Goal: Transaction & Acquisition: Purchase product/service

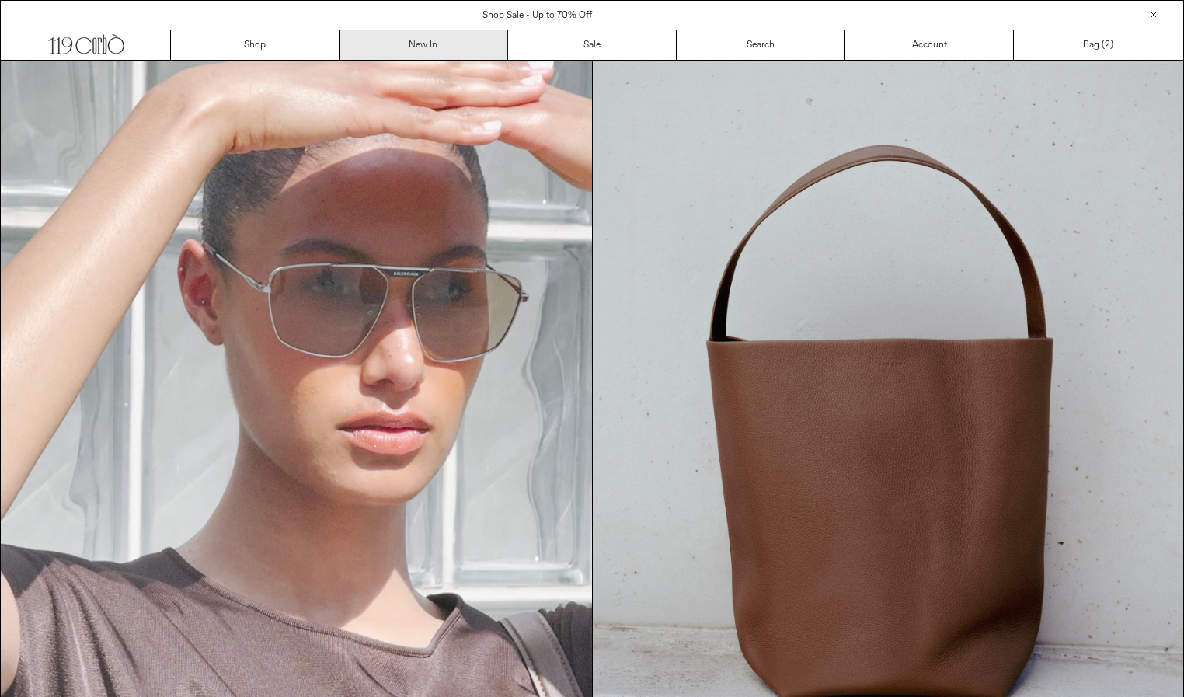
click at [440, 50] on link "New In" at bounding box center [423, 45] width 169 height 30
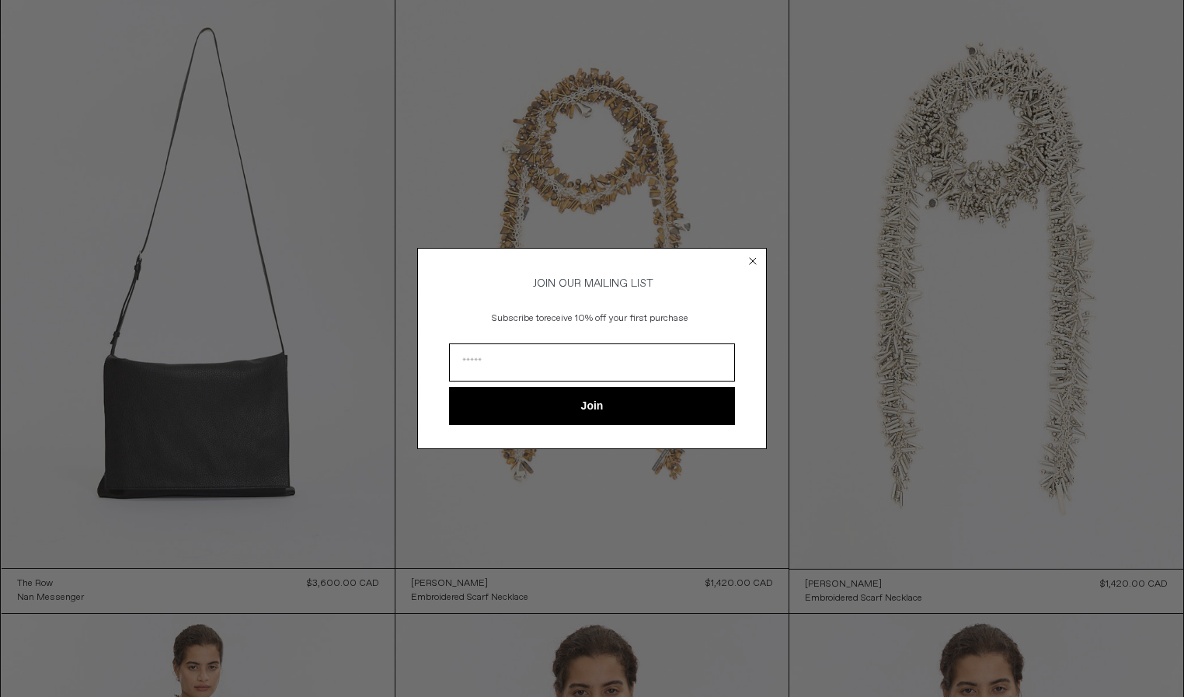
scroll to position [131, 0]
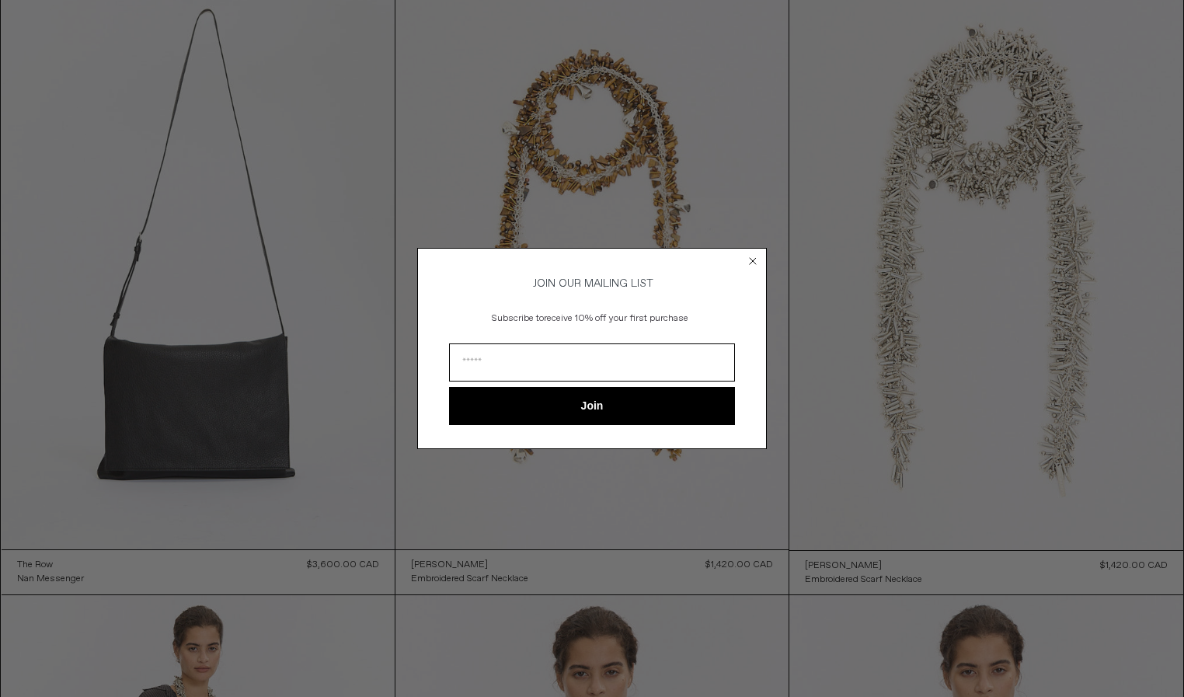
click at [741, 256] on form "JOIN OUR MAILING LIST Subscribe to receive 10% off your first purchase Join ***…" at bounding box center [592, 348] width 350 height 200
click at [755, 259] on circle "Close dialog" at bounding box center [753, 261] width 15 height 15
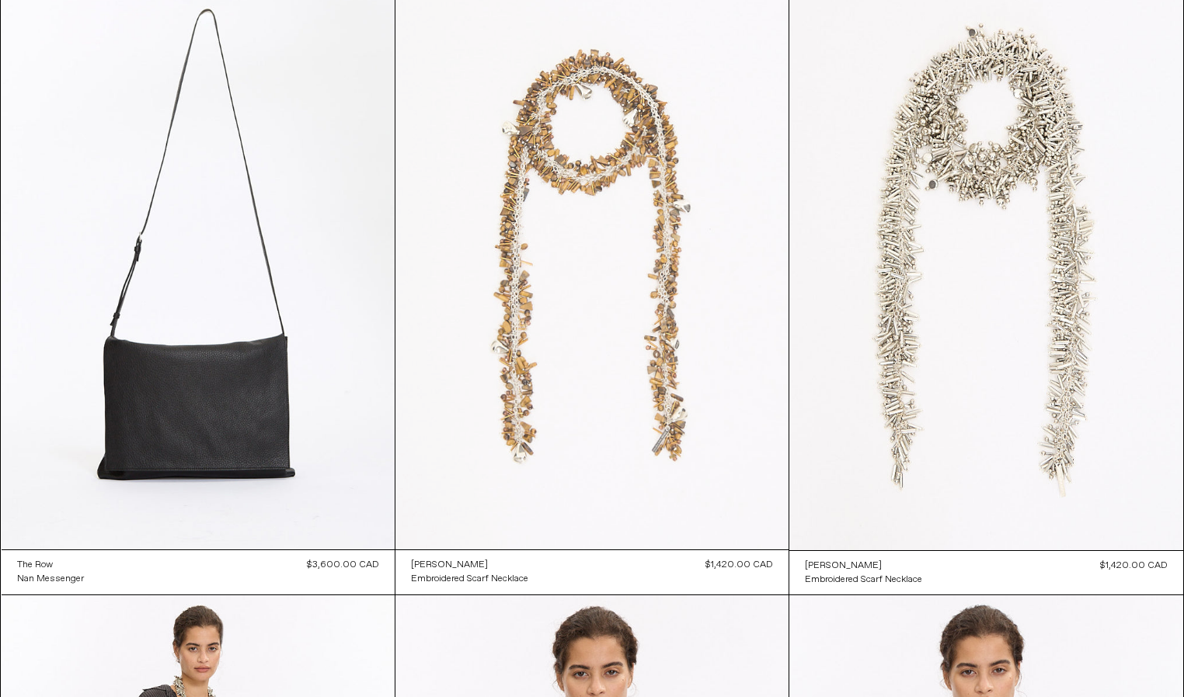
click at [677, 253] on at bounding box center [591, 255] width 393 height 590
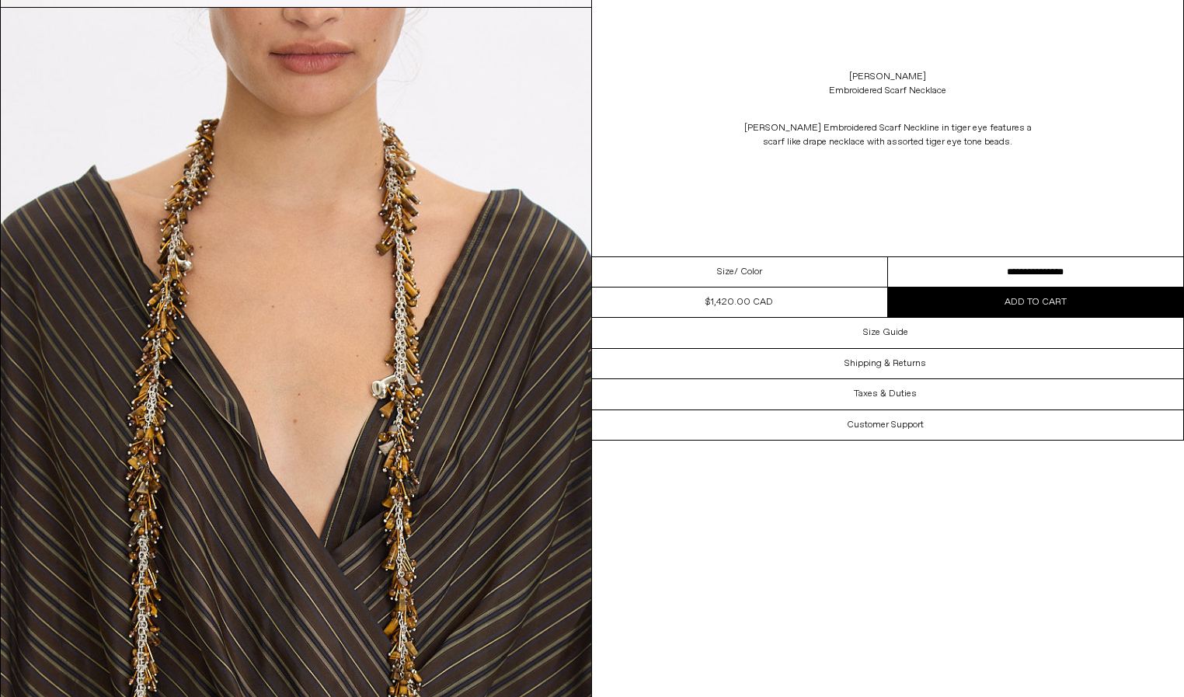
scroll to position [824, 0]
